Goal: Use online tool/utility: Use online tool/utility

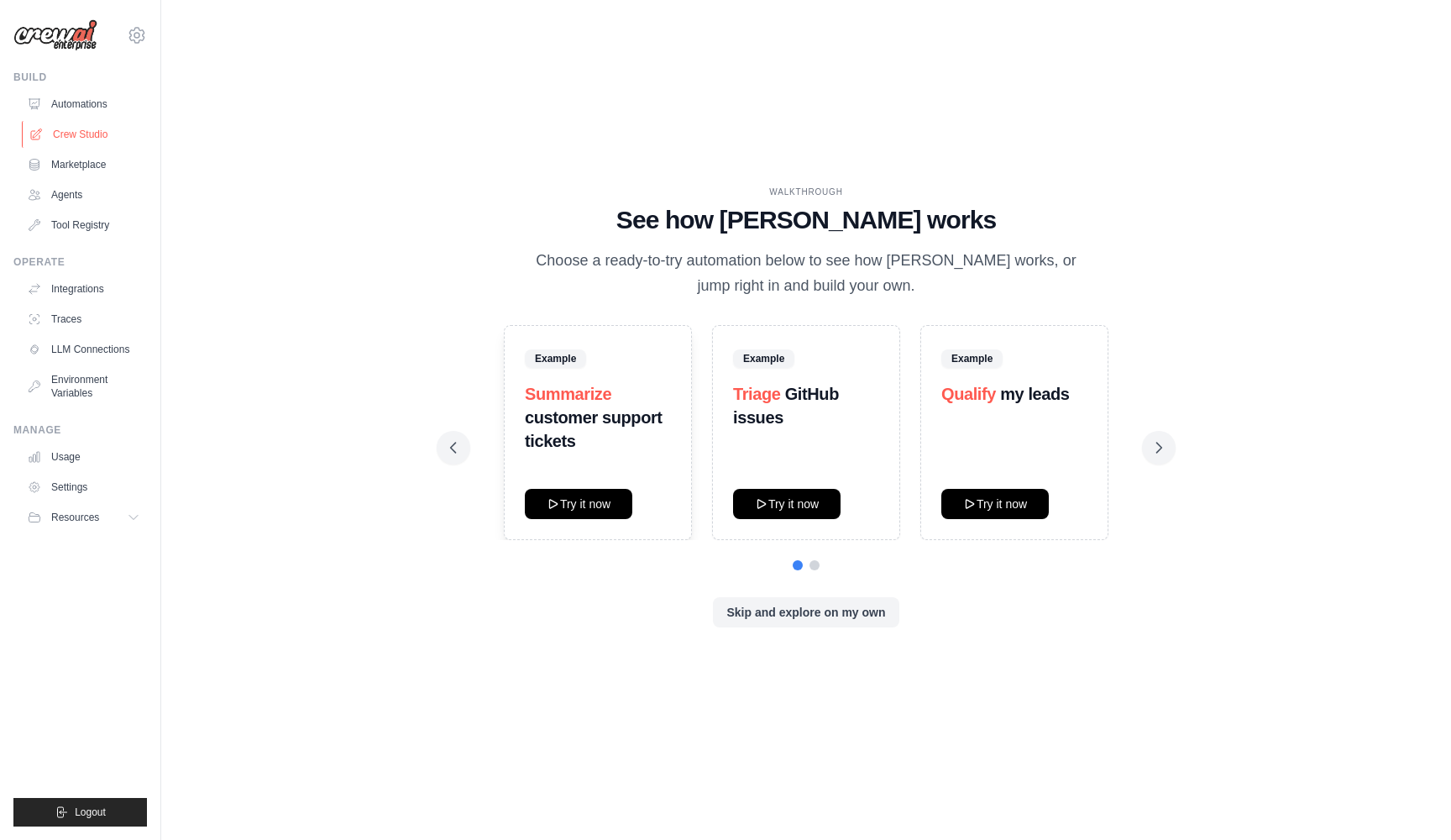
click at [90, 137] on link "Crew Studio" at bounding box center [84, 134] width 127 height 27
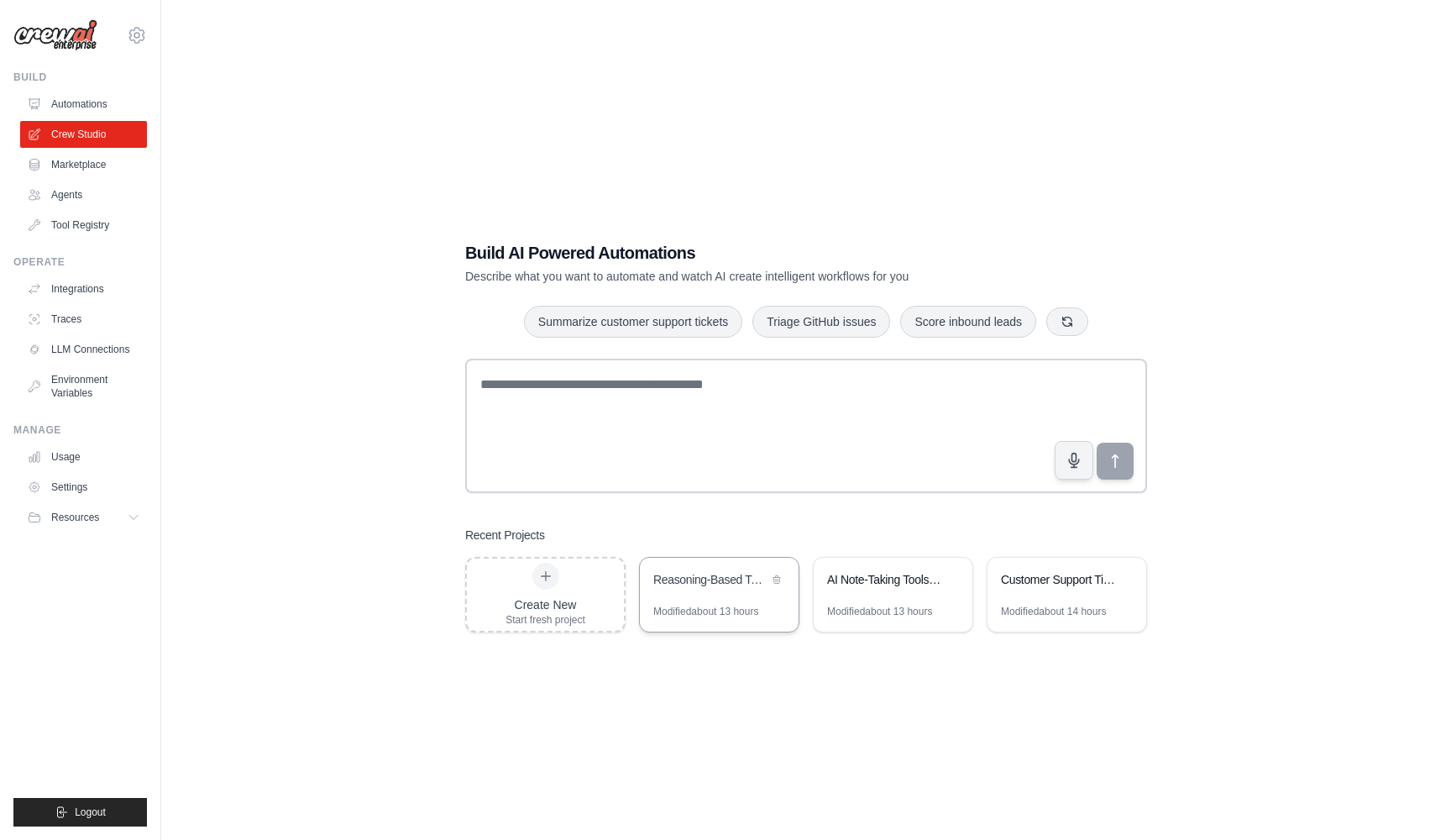
click at [681, 583] on div "Reasoning-Based Tool Selection Demo" at bounding box center [711, 579] width 115 height 16
click at [1047, 596] on div "Customer Support Ticket Analysis & Response Automation" at bounding box center [1067, 581] width 159 height 47
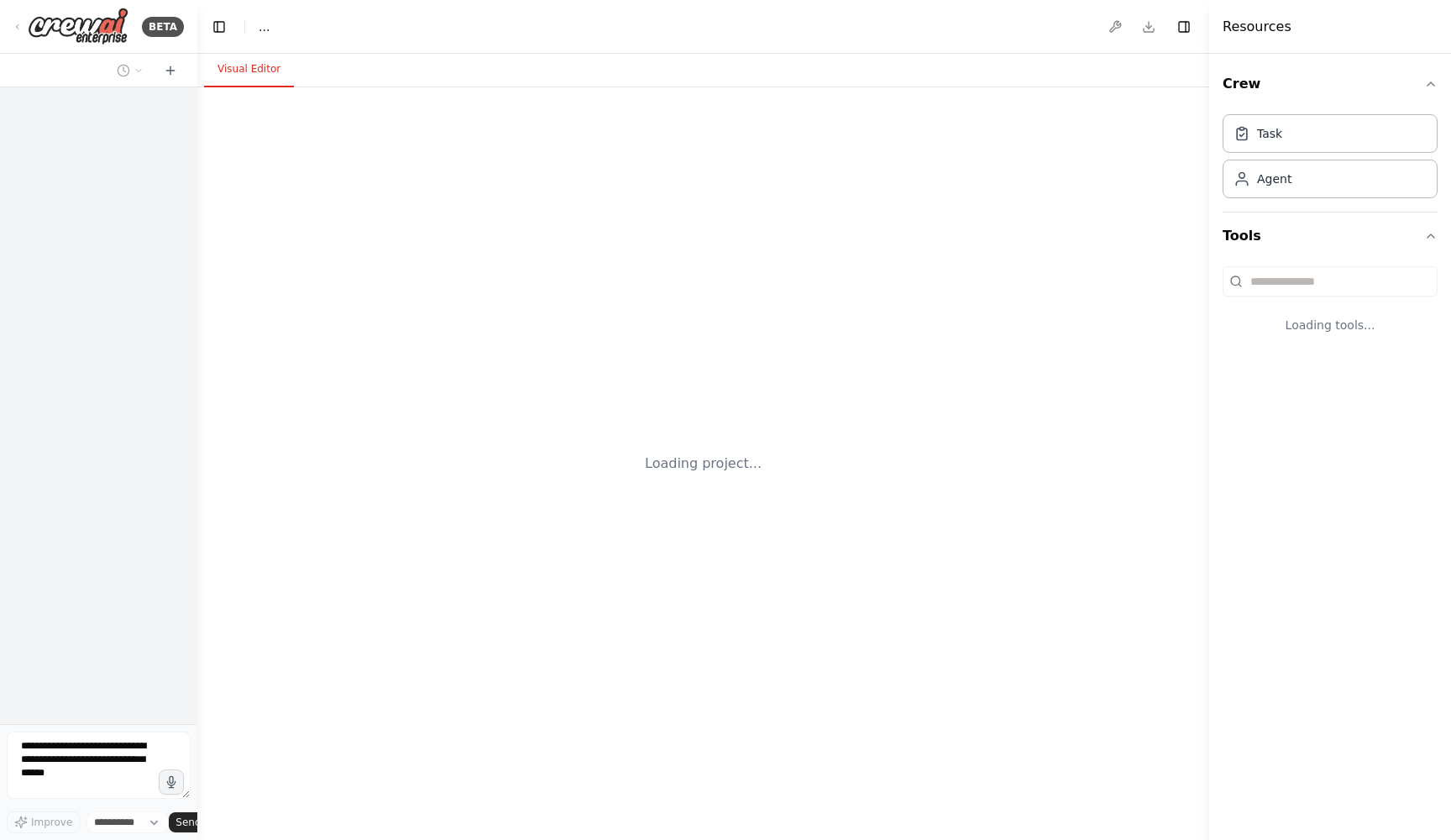
select select "****"
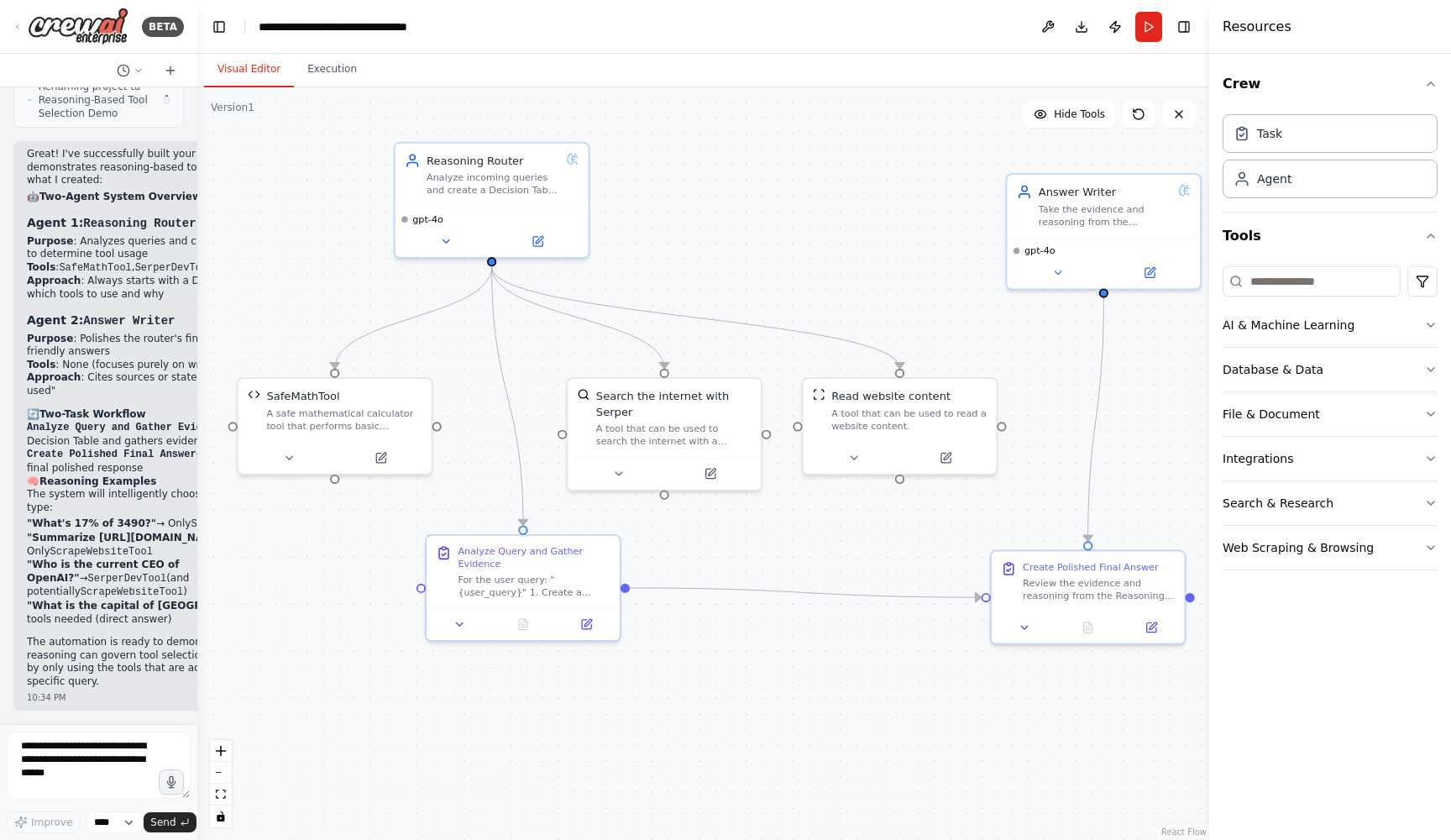
scroll to position [2598, 0]
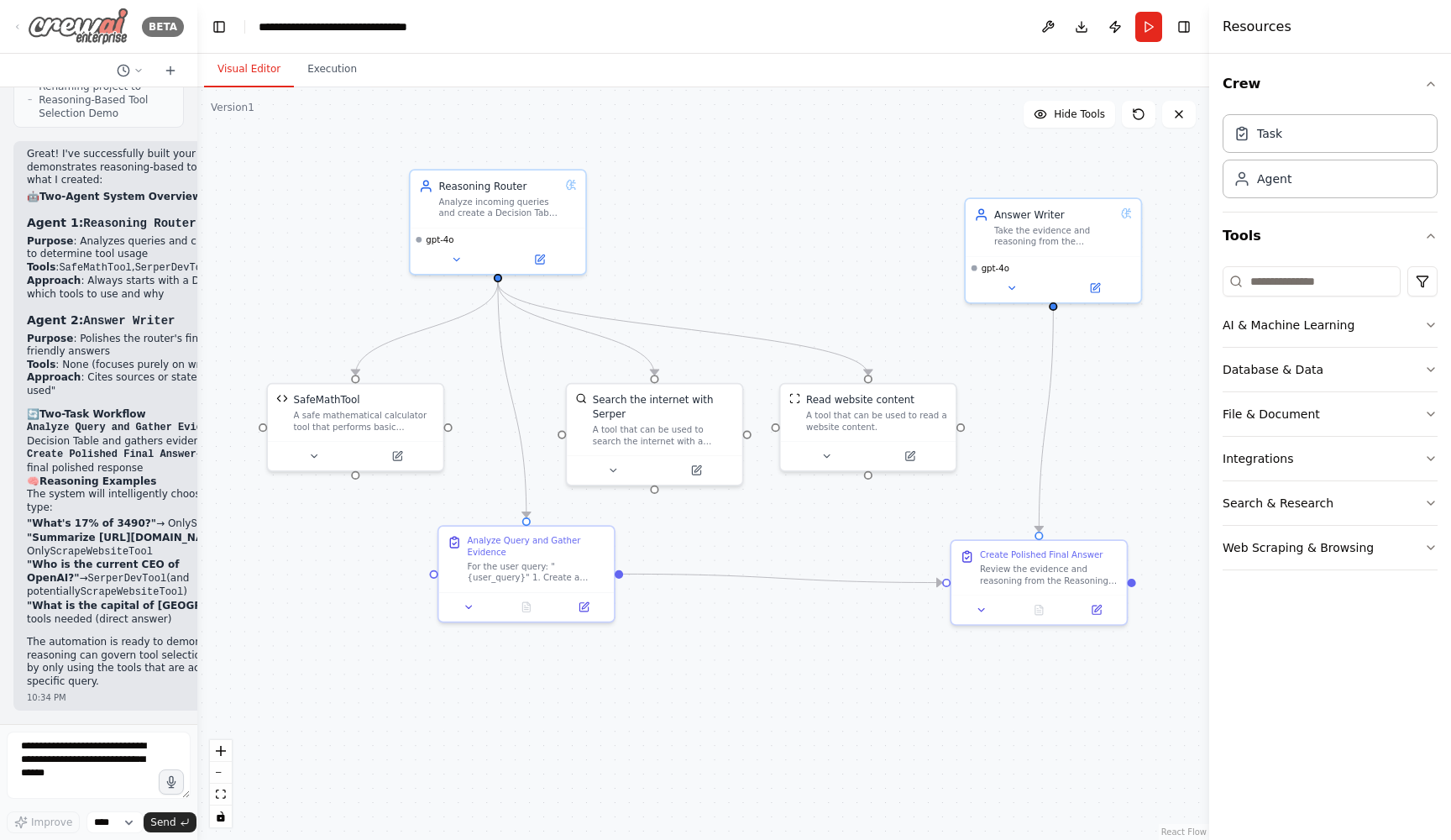
click at [17, 24] on icon at bounding box center [17, 26] width 2 height 4
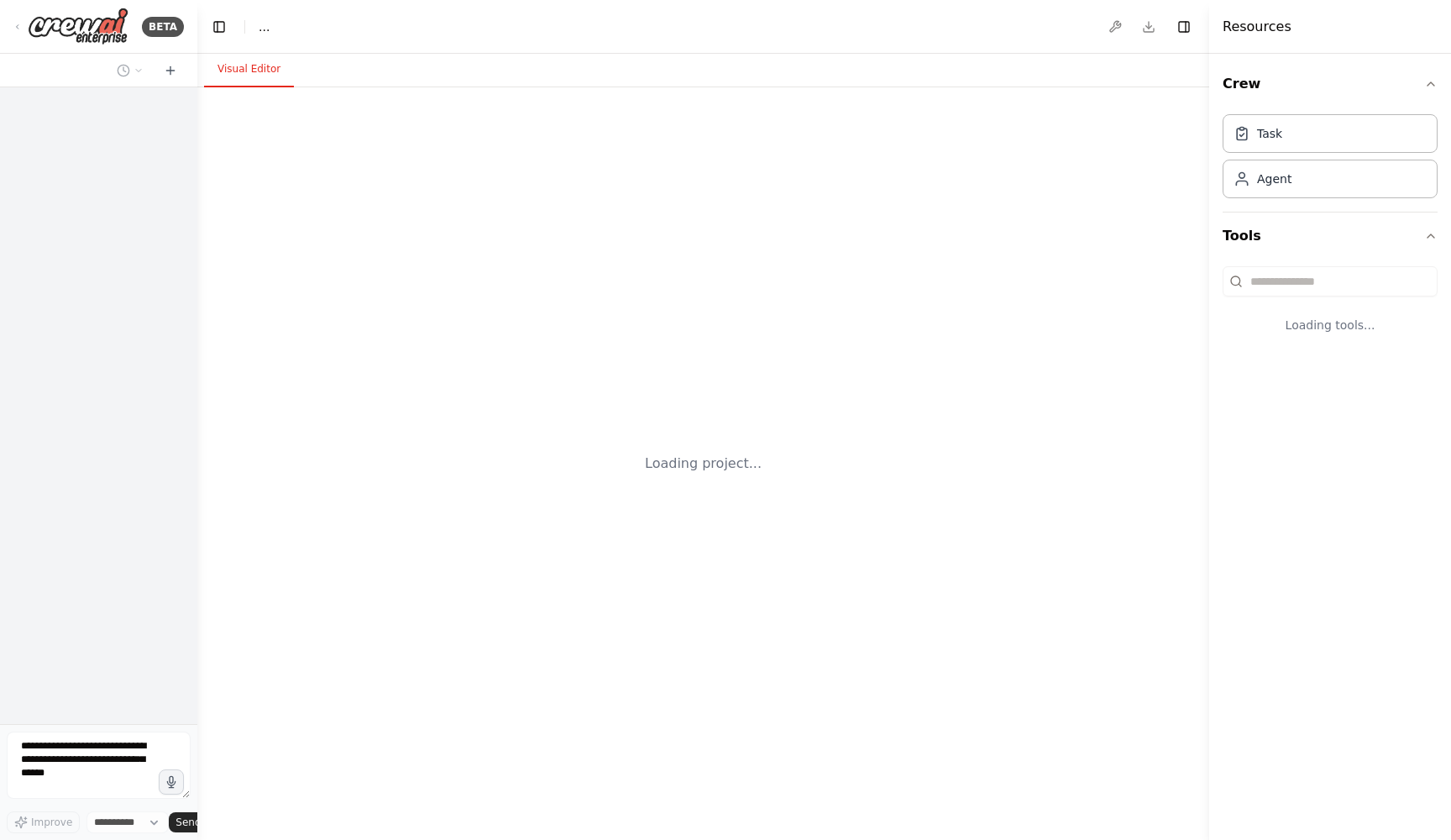
select select "****"
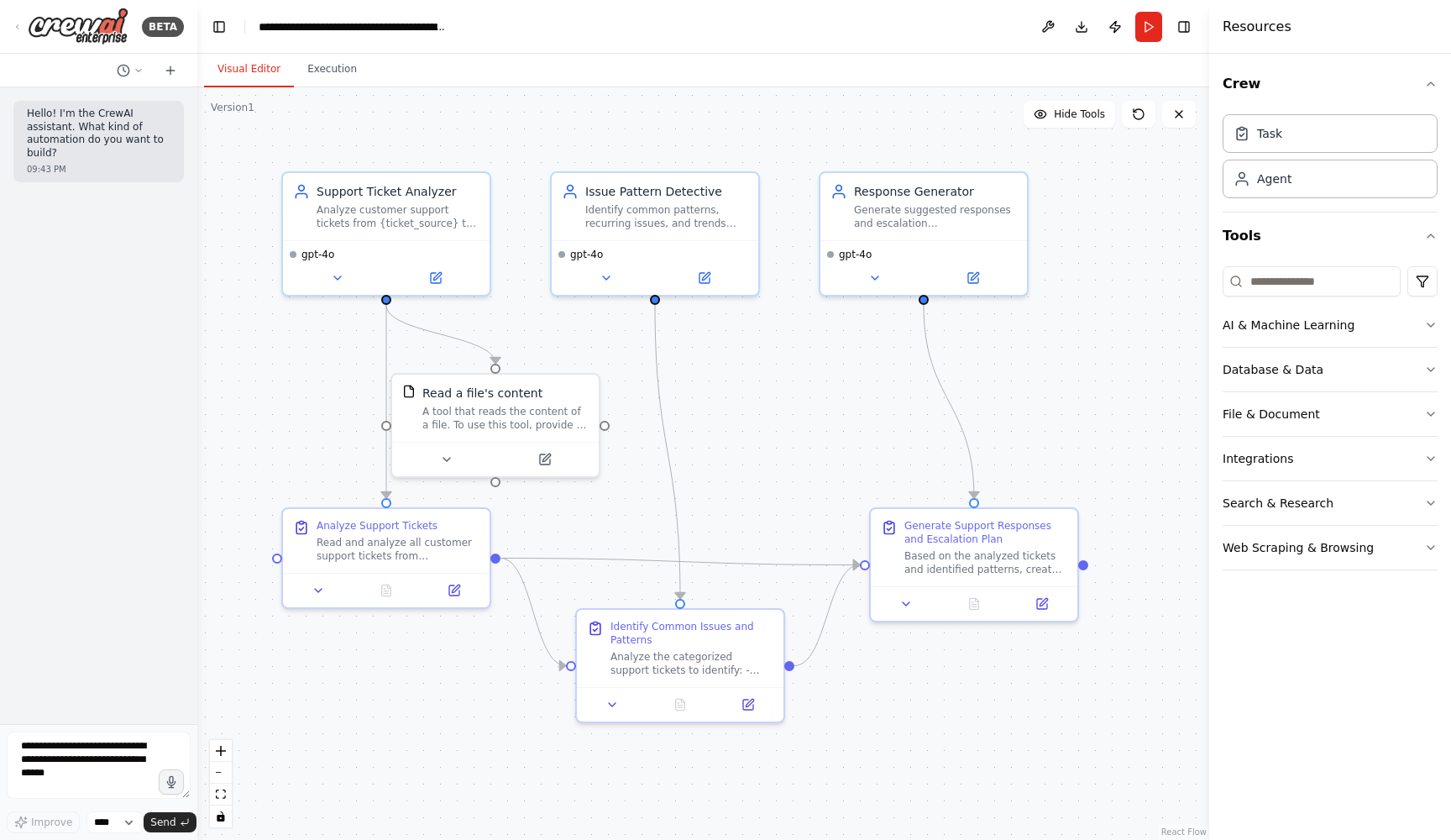
click at [198, 155] on div ".deletable-edge-delete-btn { width: 20px; height: 20px; border: 0px solid #ffff…" at bounding box center [703, 463] width 1012 height 752
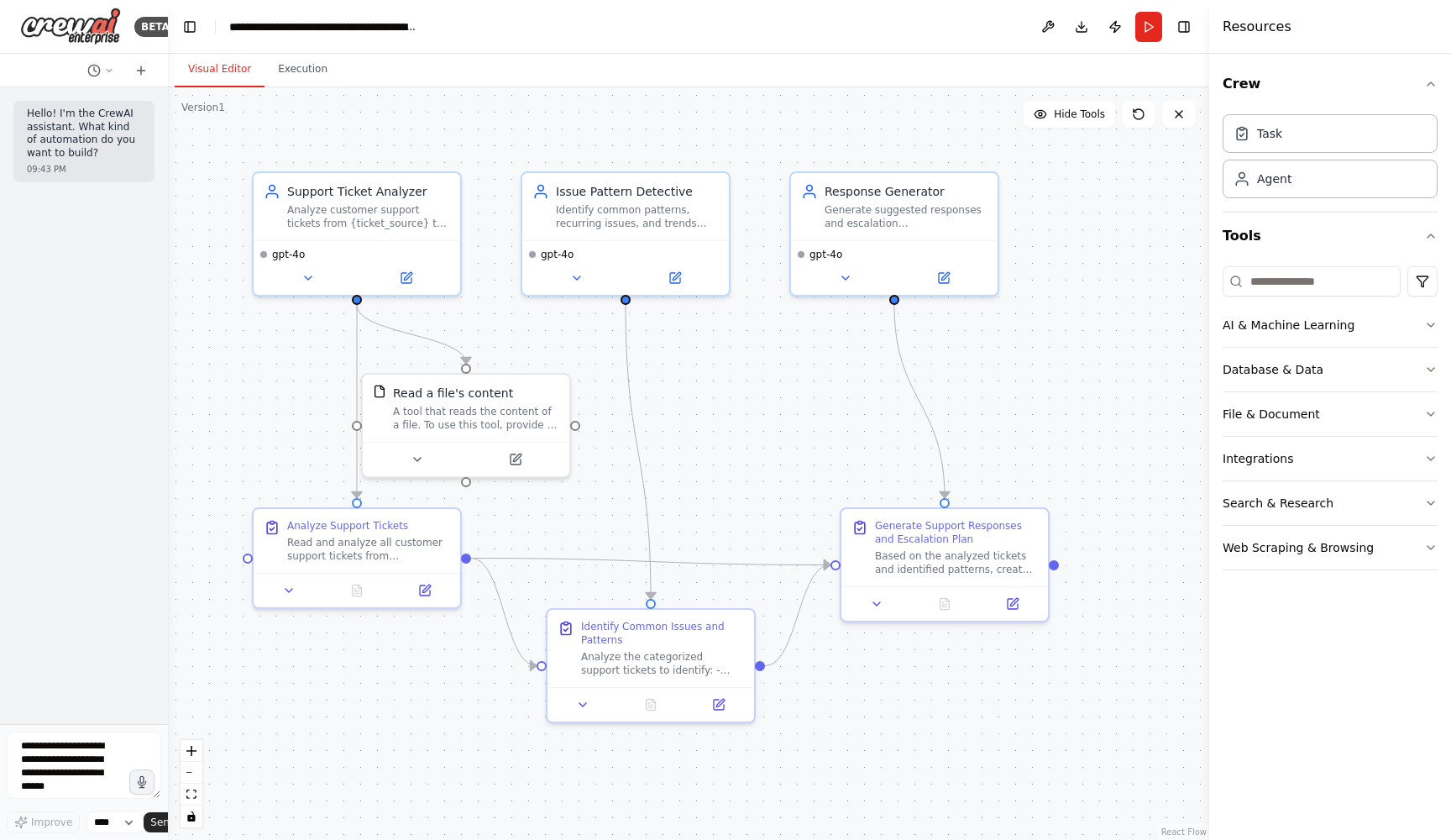
drag, startPoint x: 195, startPoint y: 150, endPoint x: 84, endPoint y: 145, distance: 111.1
click at [84, 145] on div "BETA Hello! I'm the CrewAI assistant. What kind of automation do you want to bu…" at bounding box center [84, 420] width 168 height 840
click at [109, 70] on icon at bounding box center [109, 71] width 10 height 10
click at [44, 62] on div at bounding box center [84, 420] width 168 height 840
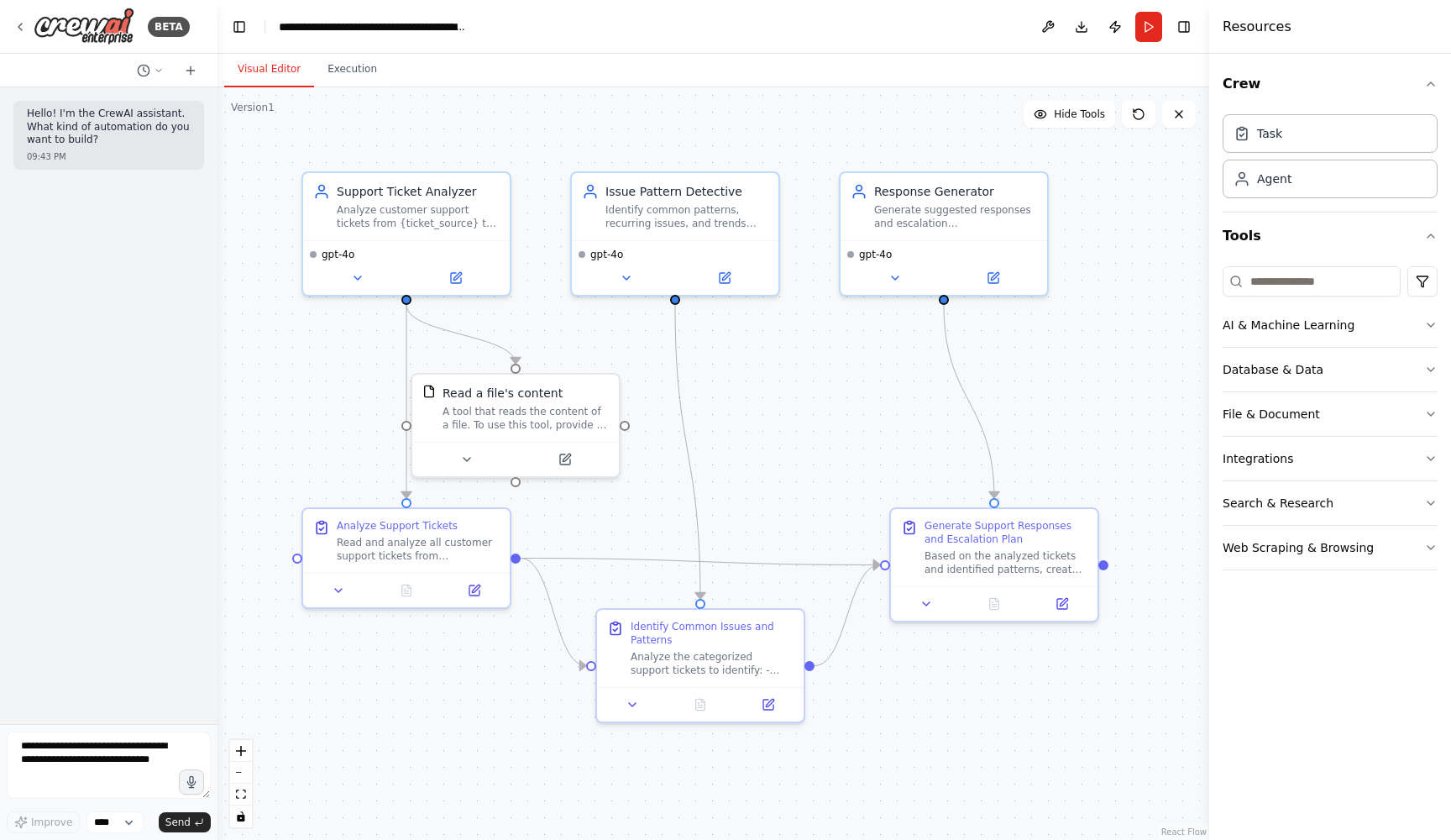
drag, startPoint x: 165, startPoint y: 67, endPoint x: 217, endPoint y: 74, distance: 52.5
click at [217, 74] on div "**********" at bounding box center [726, 420] width 1451 height 840
click at [1061, 113] on span "Hide Tools" at bounding box center [1079, 115] width 51 height 14
click at [1061, 113] on span "Show Tools" at bounding box center [1077, 115] width 55 height 14
